Goal: Transaction & Acquisition: Purchase product/service

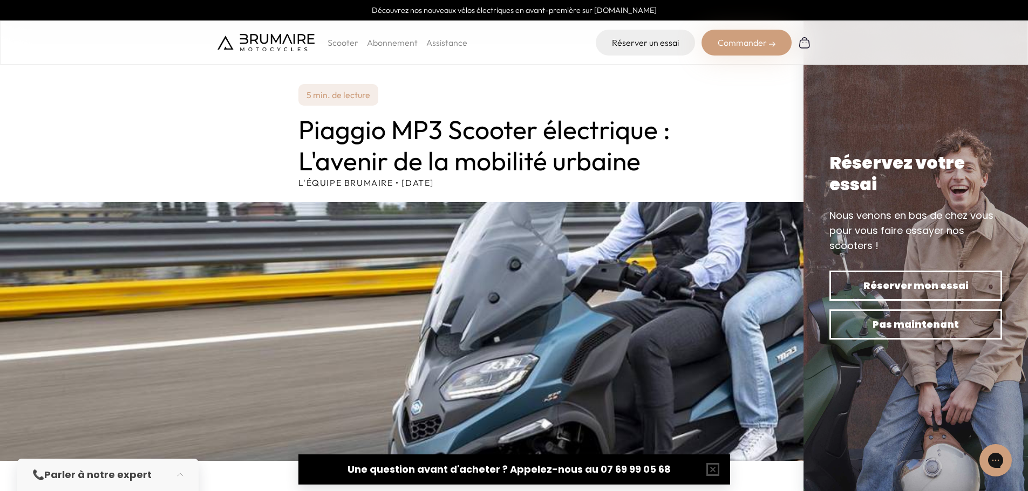
click at [340, 42] on p "Scooter" at bounding box center [342, 42] width 31 height 13
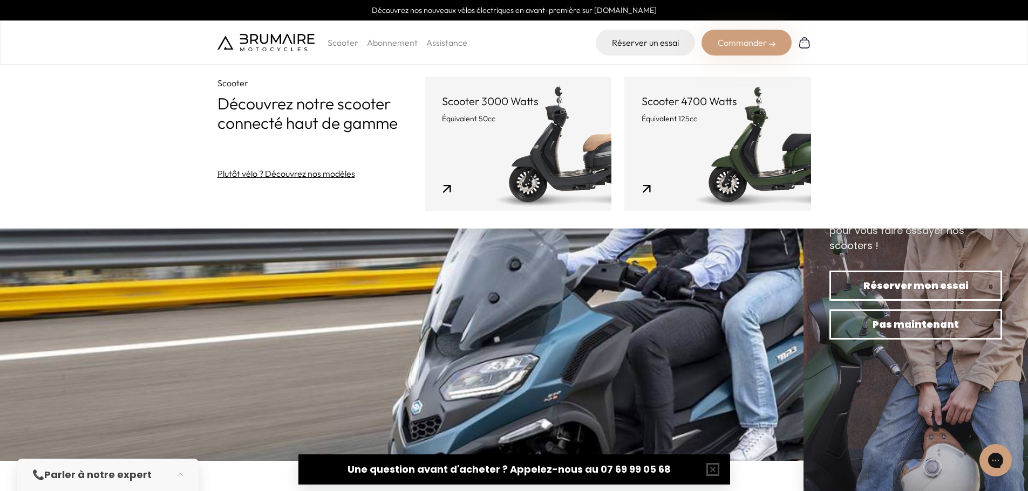
click at [786, 172] on link "Scooter 4700 Watts Équivalent 125cc" at bounding box center [717, 144] width 187 height 135
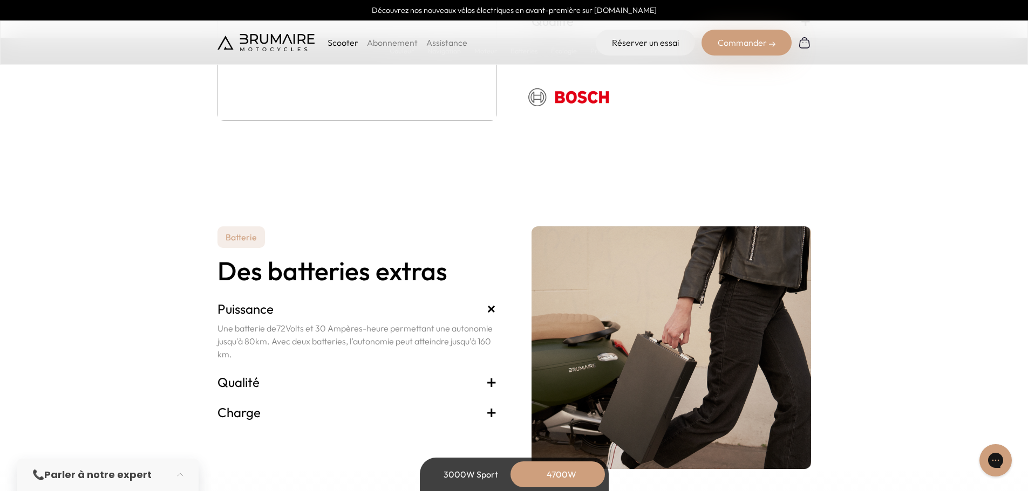
scroll to position [2212, 0]
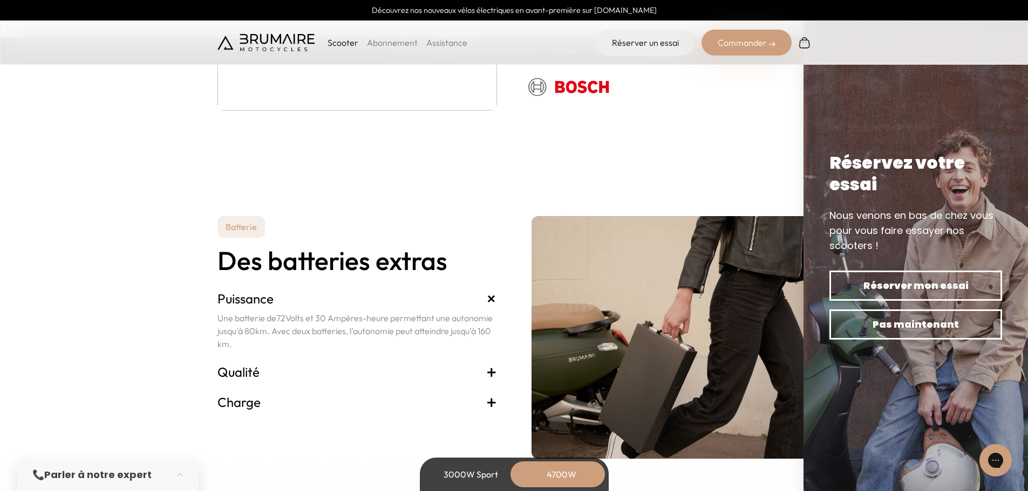
click at [490, 370] on span "+" at bounding box center [491, 372] width 11 height 17
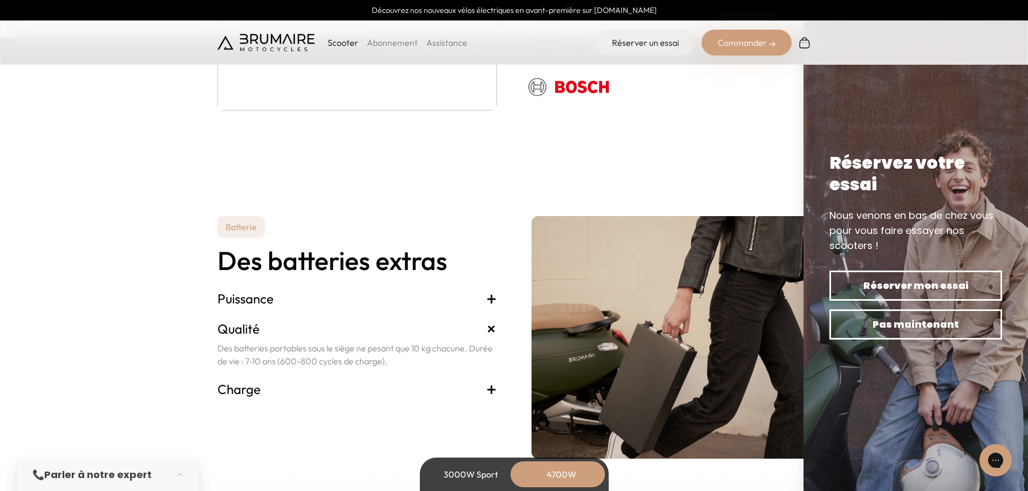
click at [492, 396] on span "+" at bounding box center [491, 389] width 11 height 17
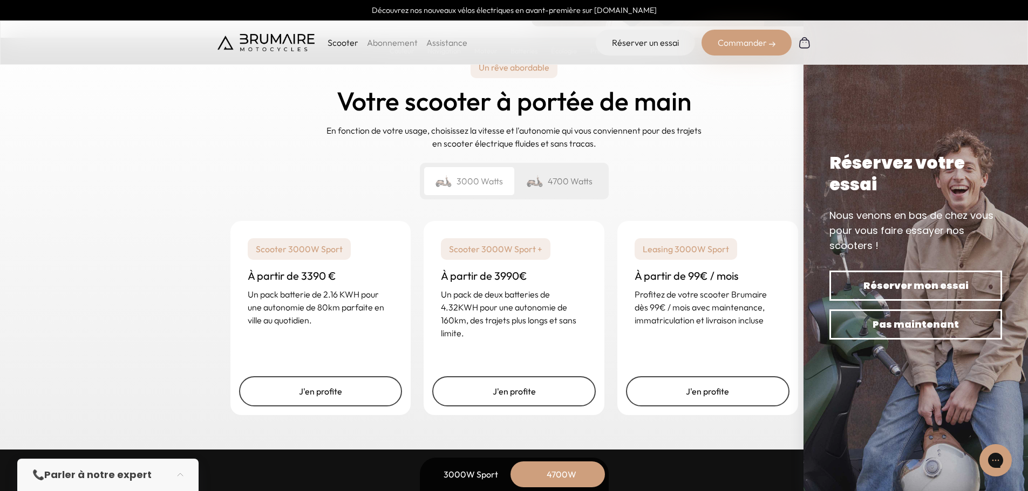
scroll to position [2644, 0]
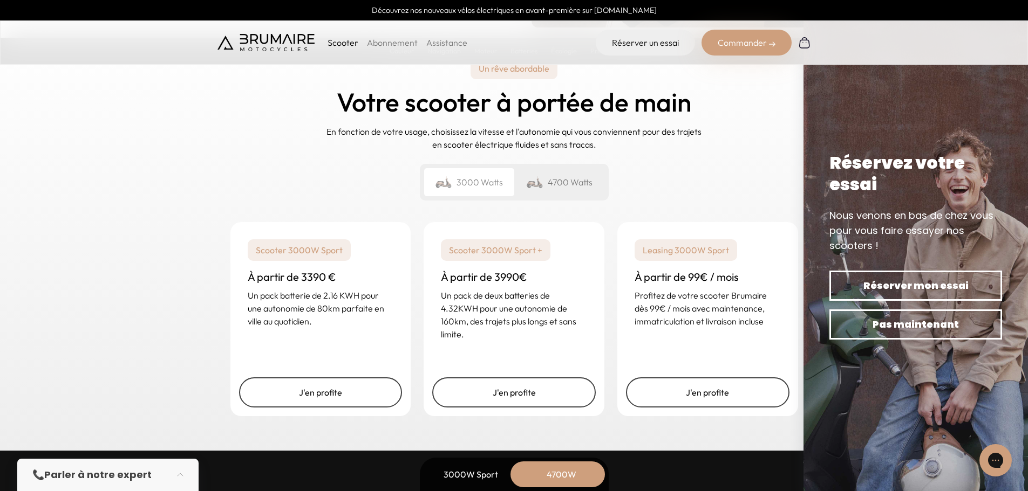
click at [592, 184] on div "4700 Watts" at bounding box center [559, 182] width 90 height 28
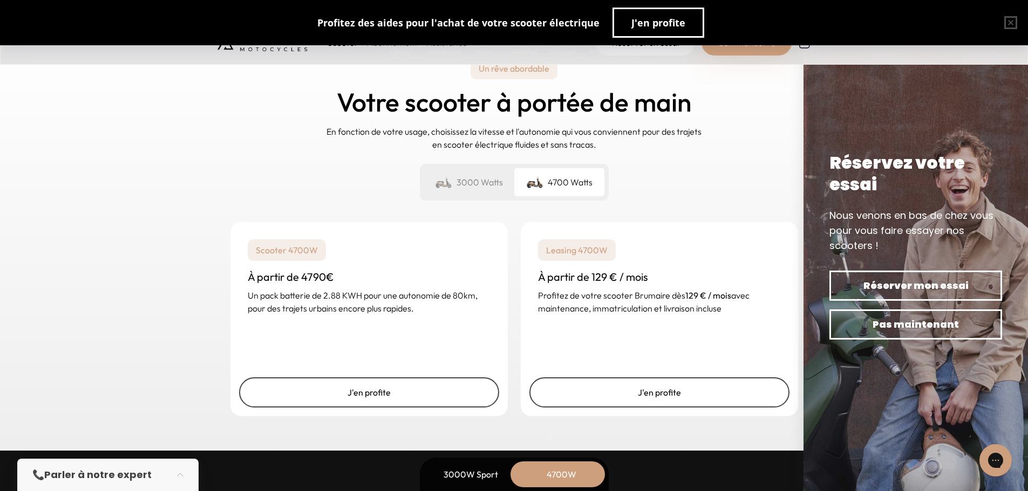
click at [687, 399] on link "J'en profite" at bounding box center [659, 393] width 260 height 30
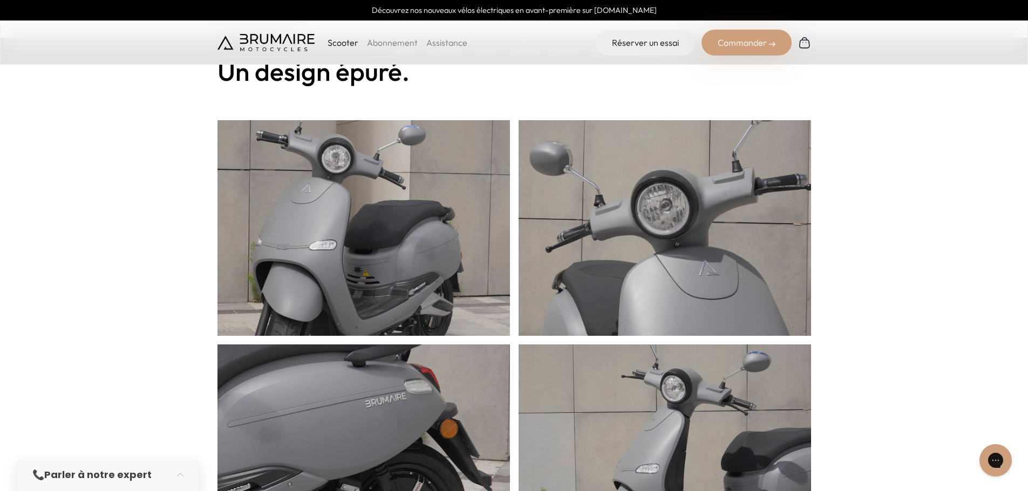
scroll to position [108, 0]
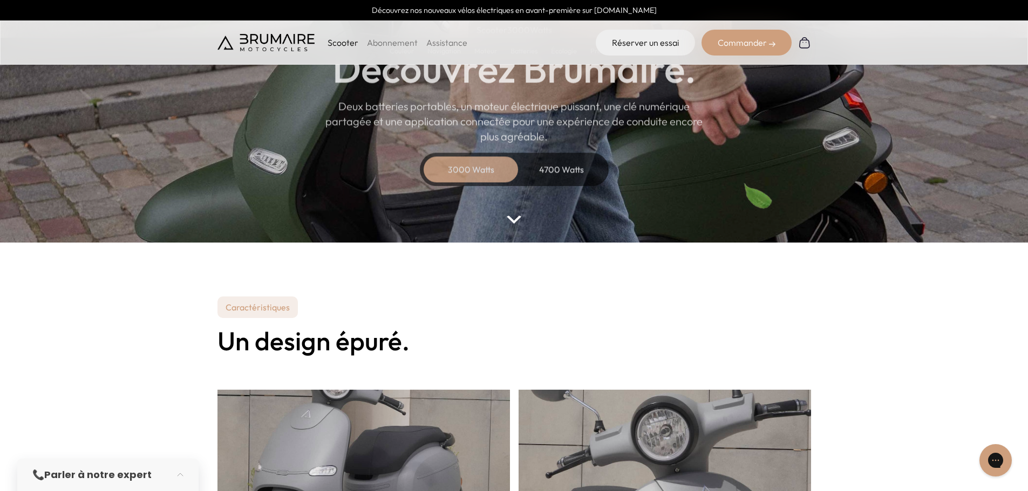
click at [577, 177] on div "4700 Watts" at bounding box center [561, 169] width 86 height 26
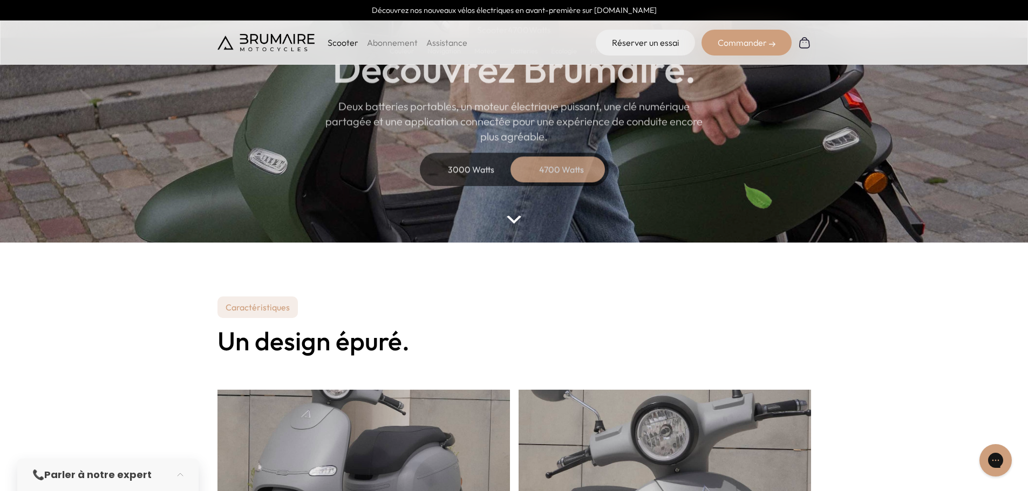
click at [520, 218] on img at bounding box center [514, 220] width 14 height 8
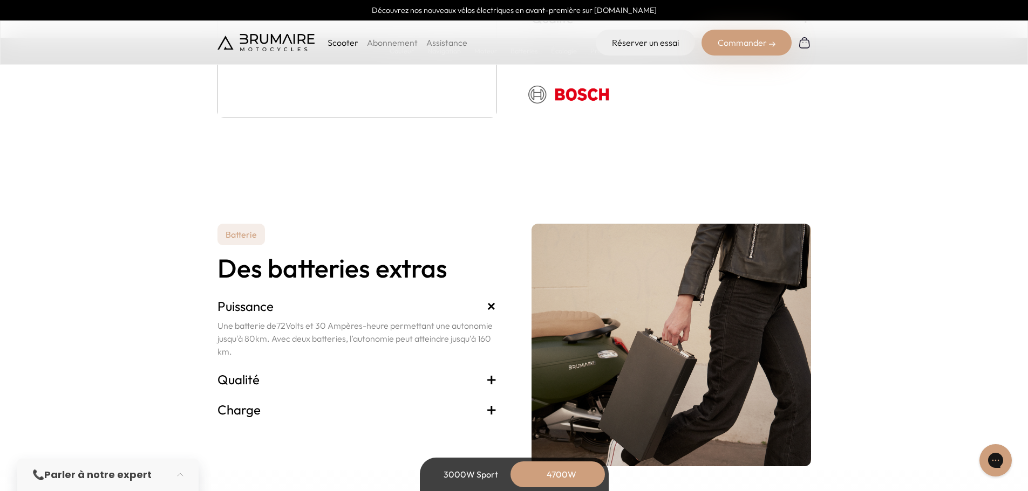
scroll to position [2023, 0]
